Goal: Information Seeking & Learning: Learn about a topic

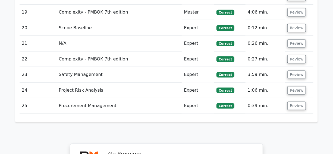
scroll to position [1308, 0]
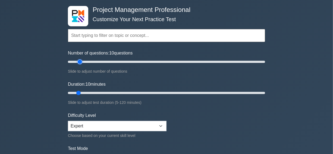
click at [79, 61] on input "Number of questions: 10 questions" at bounding box center [166, 62] width 197 height 7
type input "10"
click at [76, 62] on input "Number of questions: 15 questions" at bounding box center [166, 62] width 197 height 7
type input "30"
click at [111, 91] on input "Duration: 10 minutes" at bounding box center [166, 93] width 197 height 7
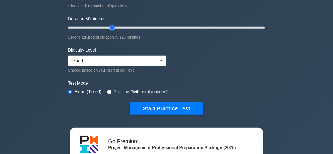
scroll to position [99, 0]
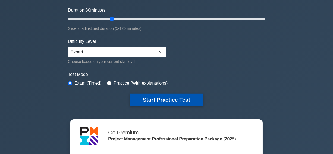
drag, startPoint x: 160, startPoint y: 98, endPoint x: 120, endPoint y: 93, distance: 40.2
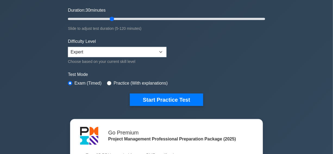
click at [159, 98] on button "Start Practice Test" at bounding box center [166, 100] width 73 height 12
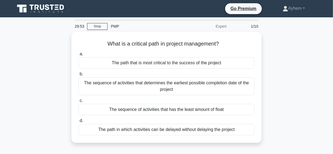
scroll to position [24, 0]
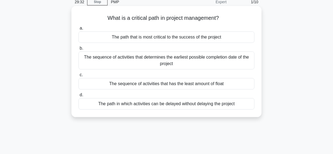
click at [130, 67] on div "The sequence of activities that determines the earliest possible completion dat…" at bounding box center [166, 61] width 176 height 18
click at [78, 50] on input "b. The sequence of activities that determines the earliest possible completion …" at bounding box center [78, 49] width 0 height 4
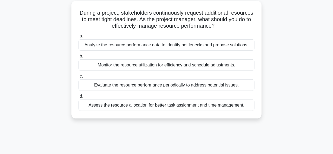
scroll to position [34, 0]
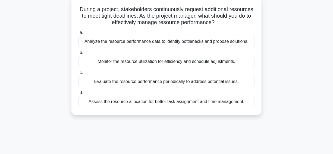
drag, startPoint x: 90, startPoint y: 9, endPoint x: 274, endPoint y: 107, distance: 208.8
click at [274, 107] on div "During a project, stakeholders continuously request additional resources to mee…" at bounding box center [167, 59] width 310 height 124
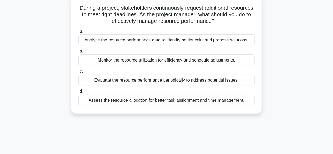
copy div "During a project, stakeholders continuously request additional resources to mee…"
click at [238, 22] on h5 "During a project, stakeholders continuously request additional resources to mee…" at bounding box center [166, 15] width 177 height 20
click at [231, 15] on h5 "During a project, stakeholders continuously request additional resources to mee…" at bounding box center [166, 15] width 177 height 20
click at [215, 41] on div "Analyze the resource performance data to identify bottlenecks and propose solut…" at bounding box center [166, 39] width 176 height 11
click at [78, 33] on input "a. Analyze the resource performance data to identify bottlenecks and propose so…" at bounding box center [78, 32] width 0 height 4
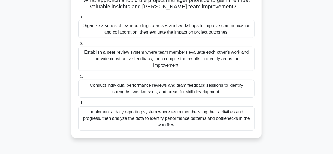
scroll to position [86, 0]
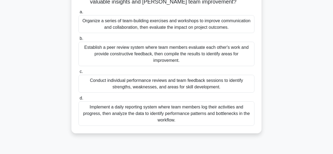
click at [224, 83] on div "Conduct individual performance reviews and team feedback sessions to identify s…" at bounding box center [166, 84] width 176 height 18
click at [78, 74] on input "c. Conduct individual performance reviews and team feedback sessions to identif…" at bounding box center [78, 72] width 0 height 4
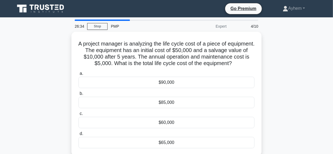
scroll to position [24, 0]
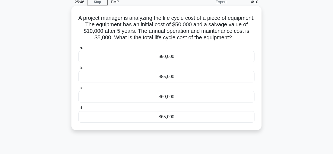
drag, startPoint x: 91, startPoint y: 18, endPoint x: 252, endPoint y: 127, distance: 194.6
click at [252, 127] on div "A project manager is analyzing the life cycle cost of a piece of equipment. The…" at bounding box center [167, 68] width 186 height 120
copy div "A project manager is analyzing the life cycle cost of a piece of equipment. The…"
click at [193, 30] on h5 "A project manager is analyzing the life cycle cost of a piece of equipment. The…" at bounding box center [166, 28] width 177 height 27
click at [241, 27] on h5 "A project manager is analyzing the life cycle cost of a piece of equipment. The…" at bounding box center [166, 28] width 177 height 27
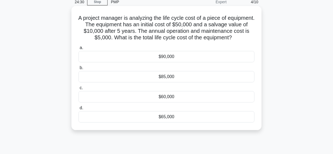
click at [149, 118] on div "$65,000" at bounding box center [166, 116] width 176 height 11
click at [78, 110] on input "d. $65,000" at bounding box center [78, 108] width 0 height 4
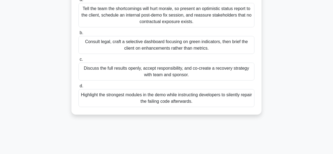
scroll to position [99, 0]
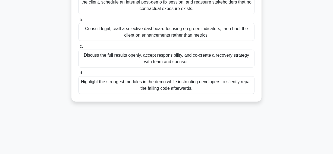
click at [106, 68] on div "Discuss the full results openly, accept responsibility, and co-create a recover…" at bounding box center [166, 59] width 176 height 18
click at [78, 48] on input "c. Discuss the full results openly, accept responsibility, and co-create a reco…" at bounding box center [78, 47] width 0 height 4
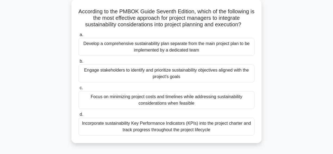
scroll to position [24, 0]
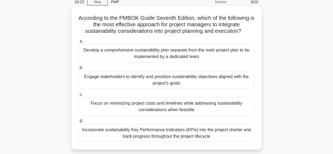
click at [100, 81] on div "Engage stakeholders to identify and prioritize sustainability objectives aligne…" at bounding box center [166, 80] width 176 height 18
click at [78, 70] on input "b. Engage stakeholders to identify and prioritize sustainability objectives ali…" at bounding box center [78, 68] width 0 height 4
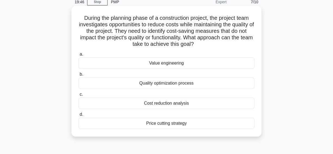
drag, startPoint x: 81, startPoint y: 17, endPoint x: 217, endPoint y: 130, distance: 177.2
click at [217, 130] on div "During the planning phase of a construction project, the project team investiga…" at bounding box center [167, 71] width 186 height 127
copy div "During the planning phase of a construction project, the project team investiga…"
click at [212, 38] on h5 "During the planning phase of a construction project, the project team investiga…" at bounding box center [166, 31] width 177 height 33
click at [194, 64] on div "Value engineering" at bounding box center [166, 63] width 176 height 11
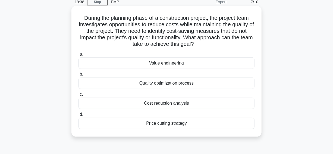
click at [78, 56] on input "a. Value engineering" at bounding box center [78, 55] width 0 height 4
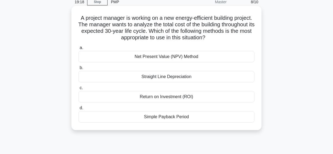
click at [117, 58] on div "Net Present Value (NPV) Method" at bounding box center [166, 56] width 176 height 11
click at [78, 50] on input "a. Net Present Value (NPV) Method" at bounding box center [78, 48] width 0 height 4
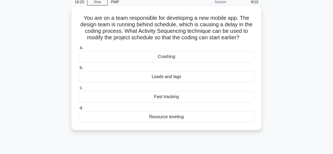
click at [145, 97] on div "Fast tracking" at bounding box center [166, 96] width 176 height 11
click at [78, 90] on input "c. Fast tracking" at bounding box center [78, 88] width 0 height 4
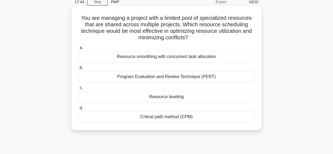
drag, startPoint x: 79, startPoint y: 18, endPoint x: 217, endPoint y: 122, distance: 173.1
click at [217, 122] on div "You are managing a project with a limited pool of specialized resources that ar…" at bounding box center [167, 68] width 186 height 120
copy div "You are managing a project with a limited pool of specialized resources that ar…"
click at [231, 36] on h5 "You are managing a project with a limited pool of specialized resources that ar…" at bounding box center [166, 28] width 177 height 27
drag, startPoint x: 141, startPoint y: 97, endPoint x: 89, endPoint y: 93, distance: 52.3
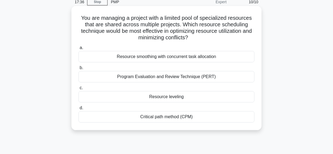
click at [140, 97] on div "Resource leveling" at bounding box center [166, 96] width 176 height 11
click at [78, 90] on input "c. Resource leveling" at bounding box center [78, 88] width 0 height 4
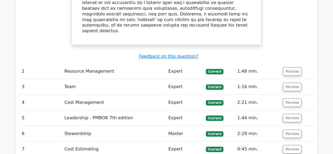
scroll to position [691, 0]
click at [291, 68] on button "Review" at bounding box center [292, 72] width 18 height 8
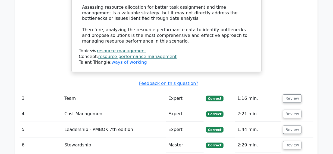
scroll to position [987, 0]
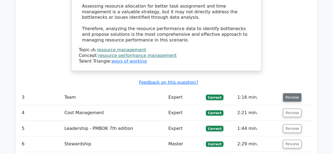
click at [290, 93] on button "Review" at bounding box center [292, 97] width 18 height 8
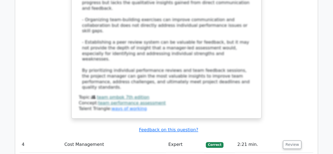
scroll to position [1431, 0]
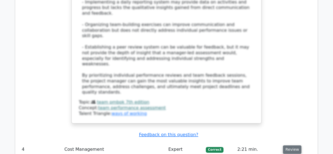
click at [288, 146] on button "Review" at bounding box center [292, 150] width 18 height 8
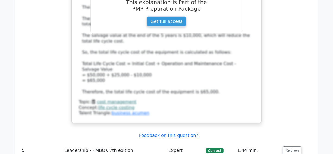
scroll to position [1752, 0]
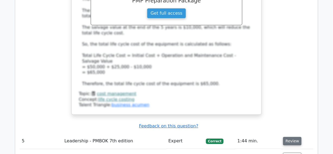
click at [287, 137] on button "Review" at bounding box center [292, 141] width 18 height 8
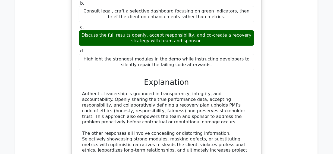
scroll to position [2049, 0]
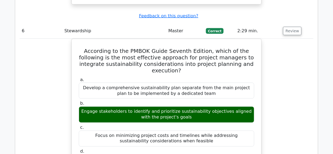
scroll to position [2197, 0]
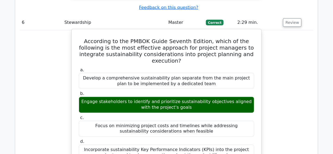
drag, startPoint x: 80, startPoint y: 48, endPoint x: 91, endPoint y: 80, distance: 32.9
copy div "Engaging stakeholders to identify and prioritize sustainability objectives alig…"
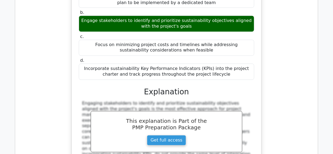
scroll to position [2295, 0]
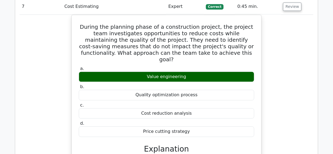
scroll to position [2542, 0]
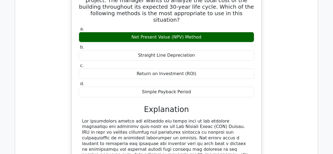
scroll to position [2838, 0]
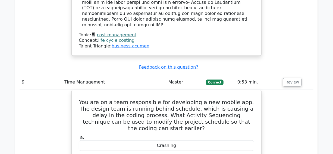
scroll to position [3159, 0]
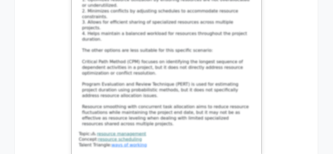
scroll to position [3653, 0]
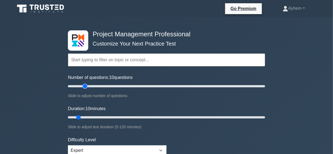
type input "20"
click at [86, 87] on input "Number of questions: 10 questions" at bounding box center [166, 86] width 197 height 7
click at [149, 114] on input "Duration: 10 minutes" at bounding box center [166, 117] width 197 height 7
type input "60"
click at [166, 115] on input "Duration: 50 minutes" at bounding box center [166, 117] width 197 height 7
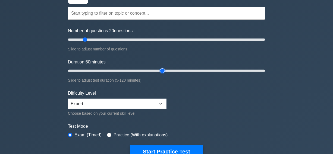
scroll to position [99, 0]
